Goal: Task Accomplishment & Management: Manage account settings

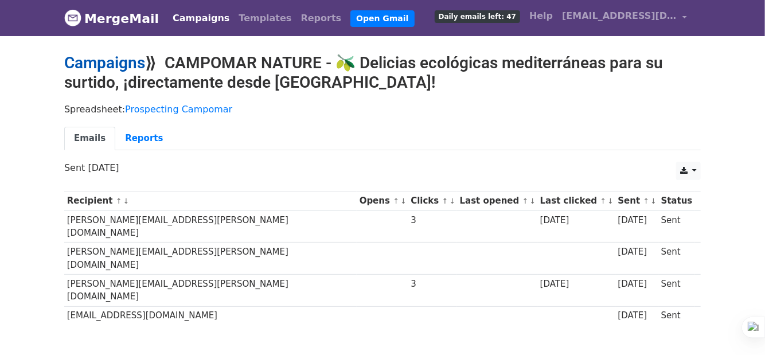
drag, startPoint x: 0, startPoint y: 0, endPoint x: 112, endPoint y: 60, distance: 127.2
click at [109, 60] on link "Campaigns" at bounding box center [104, 62] width 81 height 19
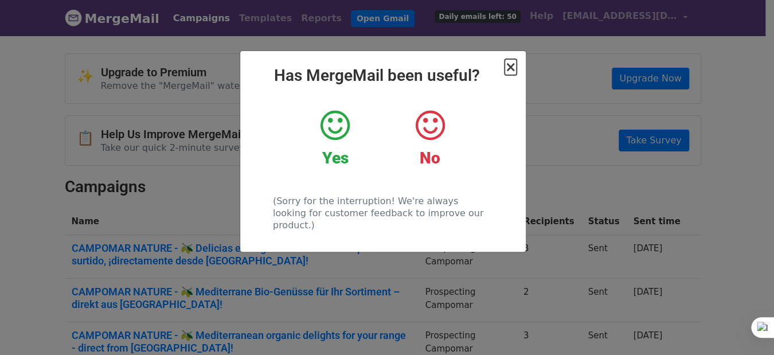
click at [512, 63] on span "×" at bounding box center [510, 67] width 11 height 16
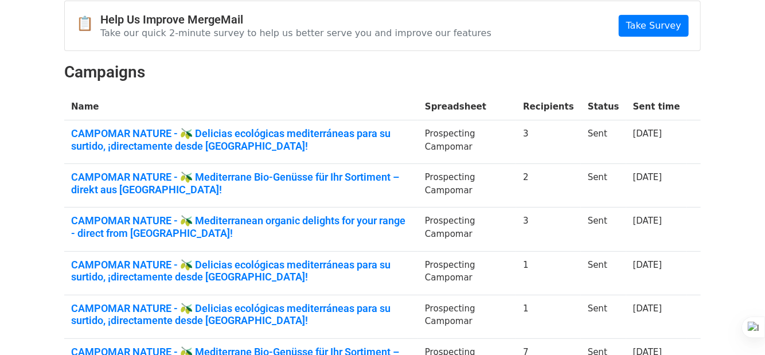
scroll to position [229, 0]
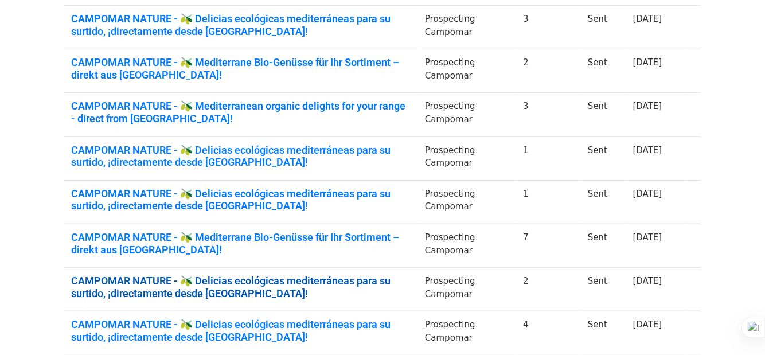
click at [323, 278] on link "CAMPOMAR NATURE - 🫒 Delicias ecológicas mediterráneas para su surtido, ¡directa…" at bounding box center [241, 287] width 340 height 25
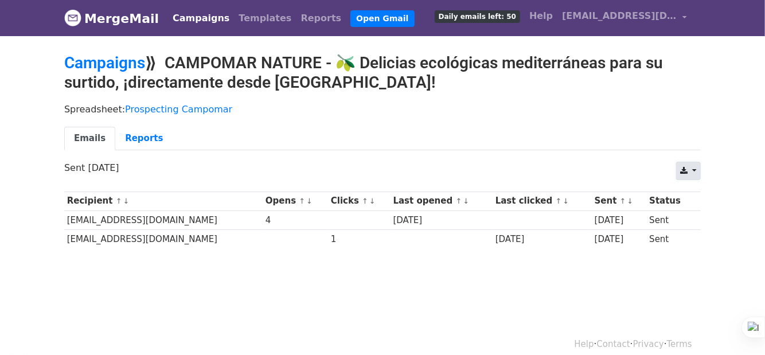
click at [686, 174] on link at bounding box center [688, 171] width 25 height 18
click at [698, 217] on link "Excel" at bounding box center [703, 215] width 52 height 18
click at [126, 60] on link "Campaigns" at bounding box center [104, 62] width 81 height 19
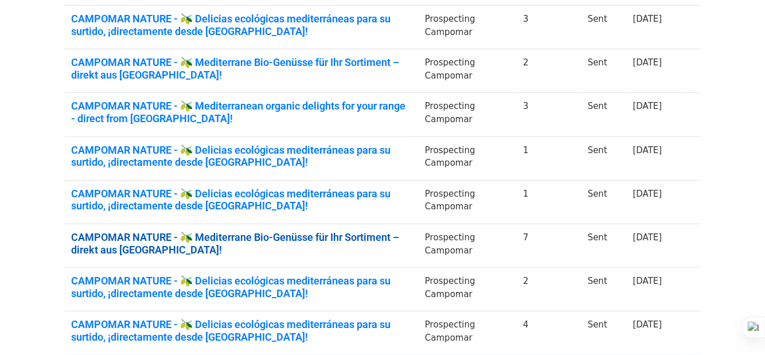
click at [372, 232] on link "CAMPOMAR NATURE - 🫒 Mediterrane Bio-Genüsse für Ihr Sortiment – direkt aus [GEO…" at bounding box center [241, 243] width 340 height 25
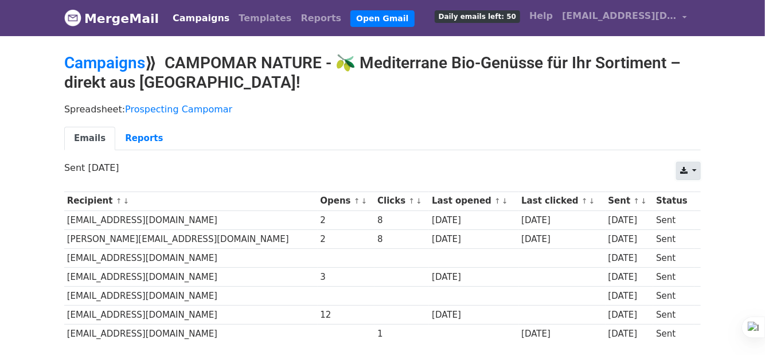
click at [692, 171] on link at bounding box center [688, 171] width 25 height 18
click at [700, 217] on link "Excel" at bounding box center [703, 215] width 52 height 18
drag, startPoint x: 111, startPoint y: 57, endPoint x: 376, endPoint y: 115, distance: 271.9
click at [112, 57] on link "Campaigns" at bounding box center [104, 62] width 81 height 19
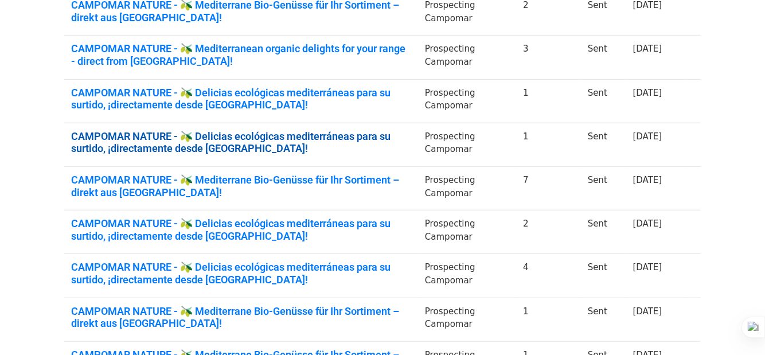
click at [404, 137] on link "CAMPOMAR NATURE - 🫒 Delicias ecológicas mediterráneas para su surtido, ¡directa…" at bounding box center [241, 142] width 340 height 25
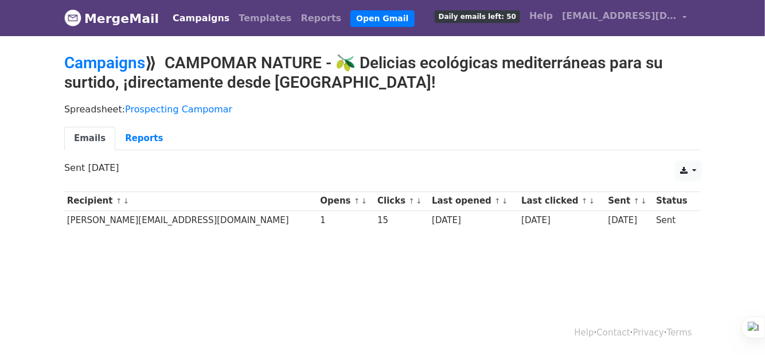
click at [695, 173] on link at bounding box center [688, 171] width 25 height 18
click at [705, 210] on link "Excel" at bounding box center [703, 215] width 52 height 18
click at [128, 66] on link "Campaigns" at bounding box center [104, 62] width 81 height 19
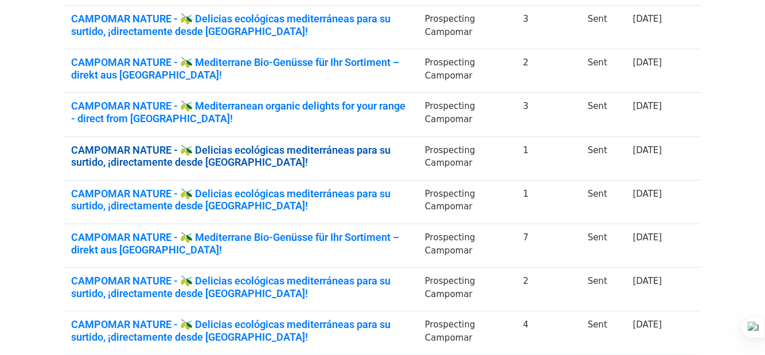
scroll to position [229, 0]
click at [411, 146] on link "CAMPOMAR NATURE - 🫒 Delicias ecológicas mediterráneas para su surtido, ¡directa…" at bounding box center [241, 156] width 340 height 25
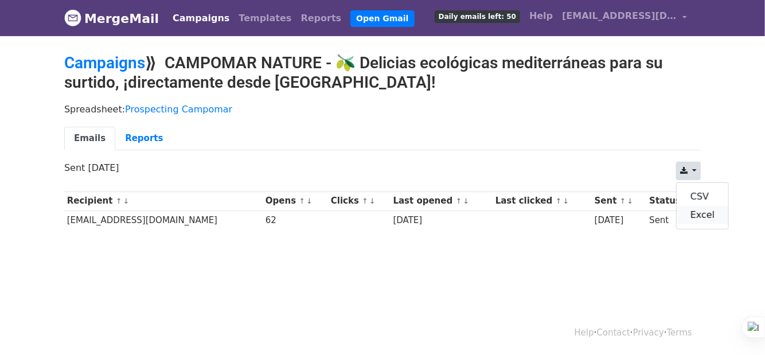
click at [704, 209] on link "Excel" at bounding box center [703, 215] width 52 height 18
click at [132, 64] on link "Campaigns" at bounding box center [104, 62] width 81 height 19
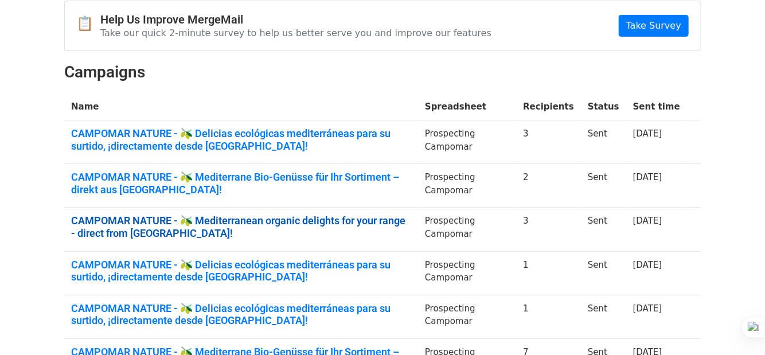
click at [378, 218] on link "CAMPOMAR NATURE - 🫒 Mediterranean organic delights for your range - direct from…" at bounding box center [241, 226] width 340 height 25
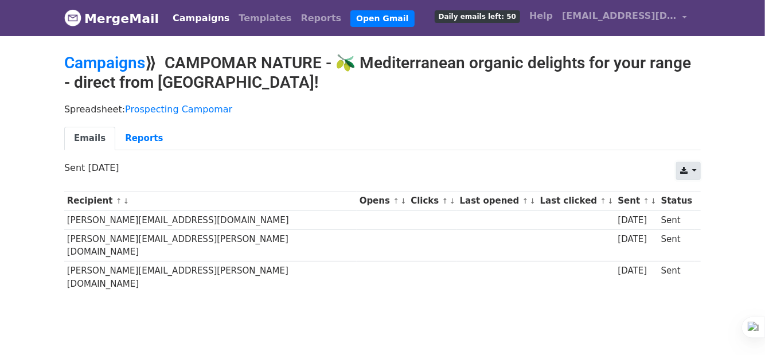
click at [693, 171] on link at bounding box center [688, 171] width 25 height 18
click at [691, 215] on link "Excel" at bounding box center [703, 215] width 52 height 18
drag, startPoint x: 99, startPoint y: 60, endPoint x: 131, endPoint y: 63, distance: 32.3
click at [99, 60] on link "Campaigns" at bounding box center [104, 62] width 81 height 19
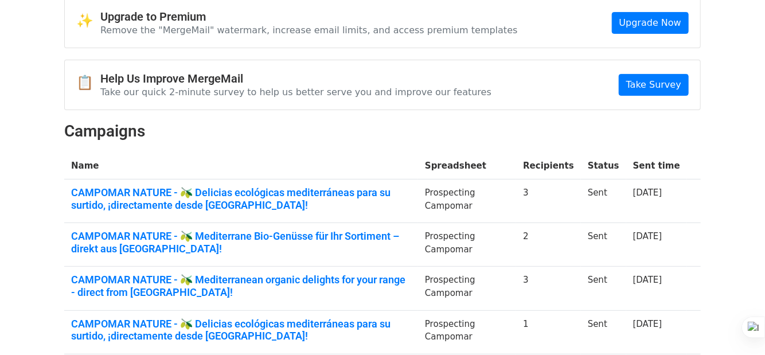
scroll to position [57, 0]
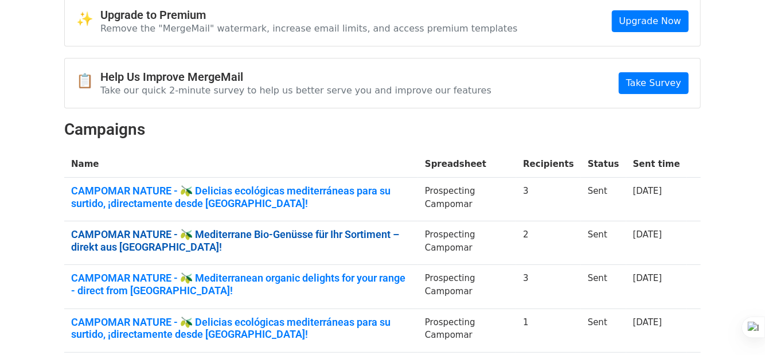
click at [362, 233] on link "CAMPOMAR NATURE - 🫒 Mediterrane Bio-Genüsse für Ihr Sortiment – direkt aus Span…" at bounding box center [241, 240] width 340 height 25
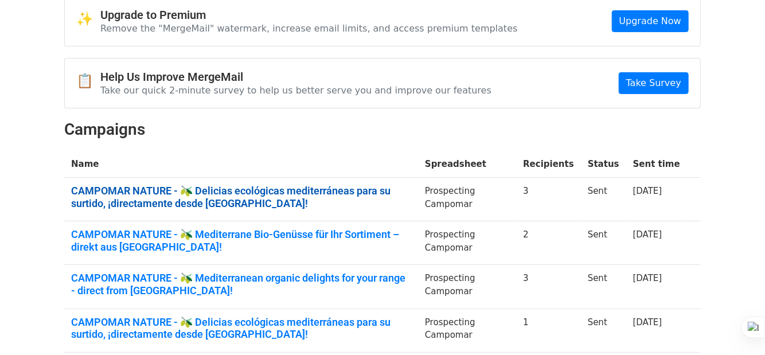
scroll to position [0, 0]
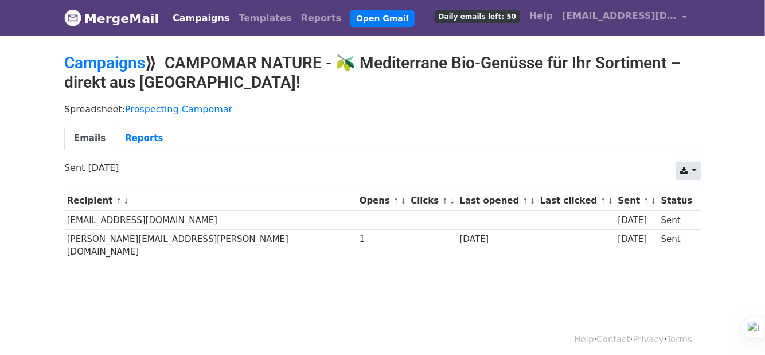
click at [695, 171] on link at bounding box center [688, 171] width 25 height 18
click at [697, 216] on link "Excel" at bounding box center [703, 215] width 52 height 18
drag, startPoint x: 160, startPoint y: 38, endPoint x: 287, endPoint y: 15, distance: 128.7
click at [160, 38] on body "MergeMail Campaigns Templates Reports Open Gmail Daily emails left: 50 Help [EM…" at bounding box center [382, 158] width 765 height 316
